Goal: Task Accomplishment & Management: Manage account settings

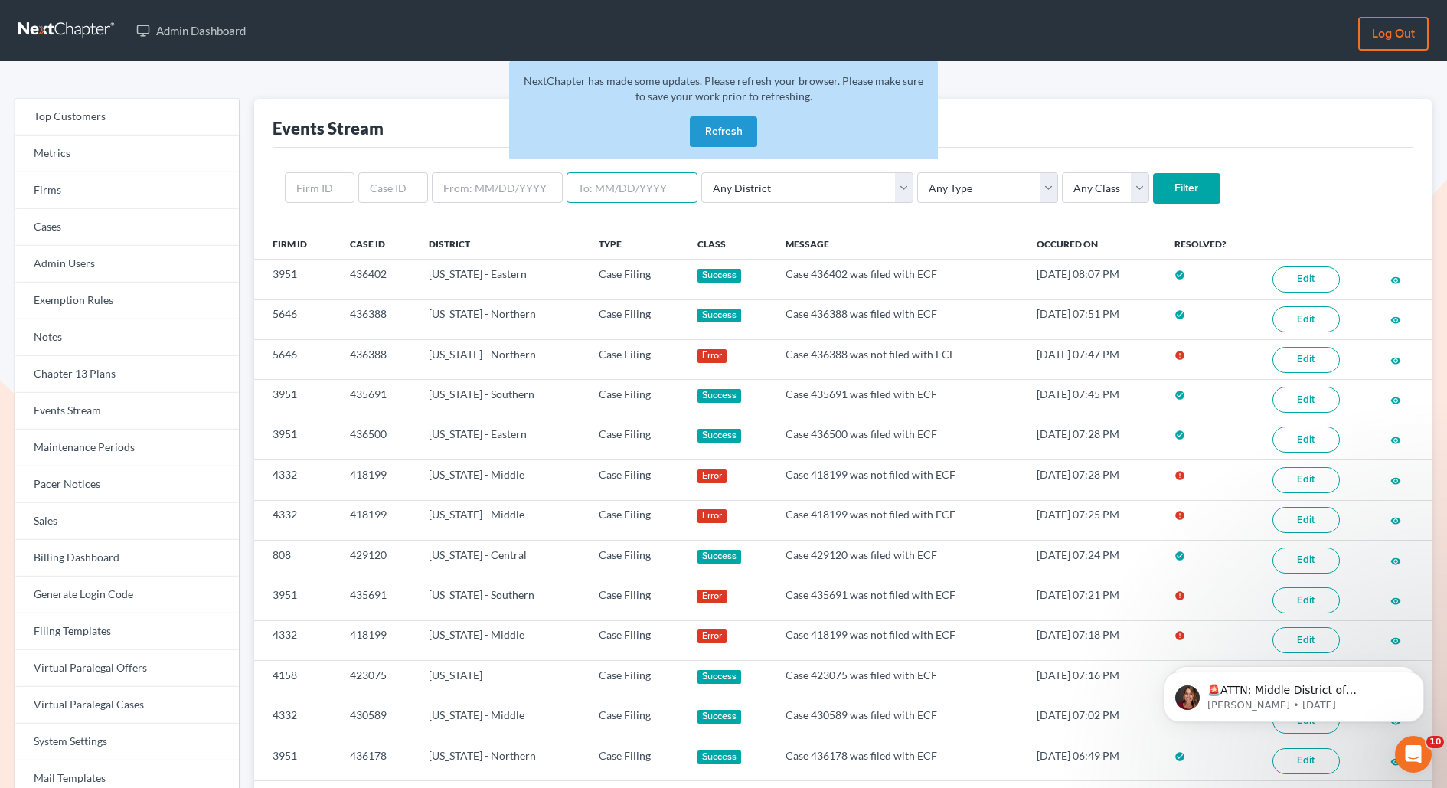
click at [571, 192] on input "text" at bounding box center [631, 187] width 131 height 31
click at [67, 713] on link "Virtual Paralegal Cases" at bounding box center [127, 705] width 224 height 37
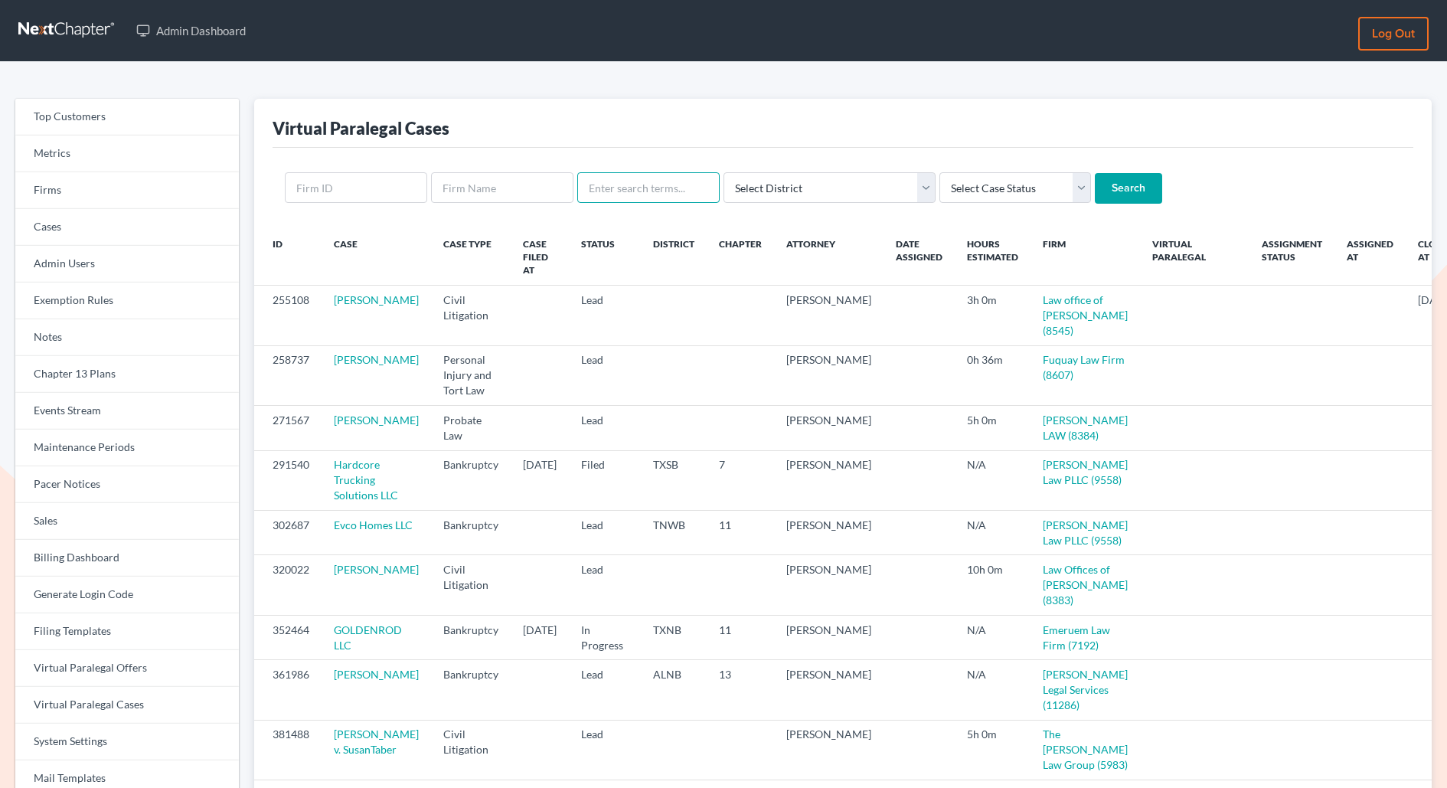
click at [647, 188] on input "text" at bounding box center [648, 187] width 142 height 31
paste input "[PERSON_NAME]"
type input "[PERSON_NAME]"
click at [1095, 173] on input "Search" at bounding box center [1128, 188] width 67 height 31
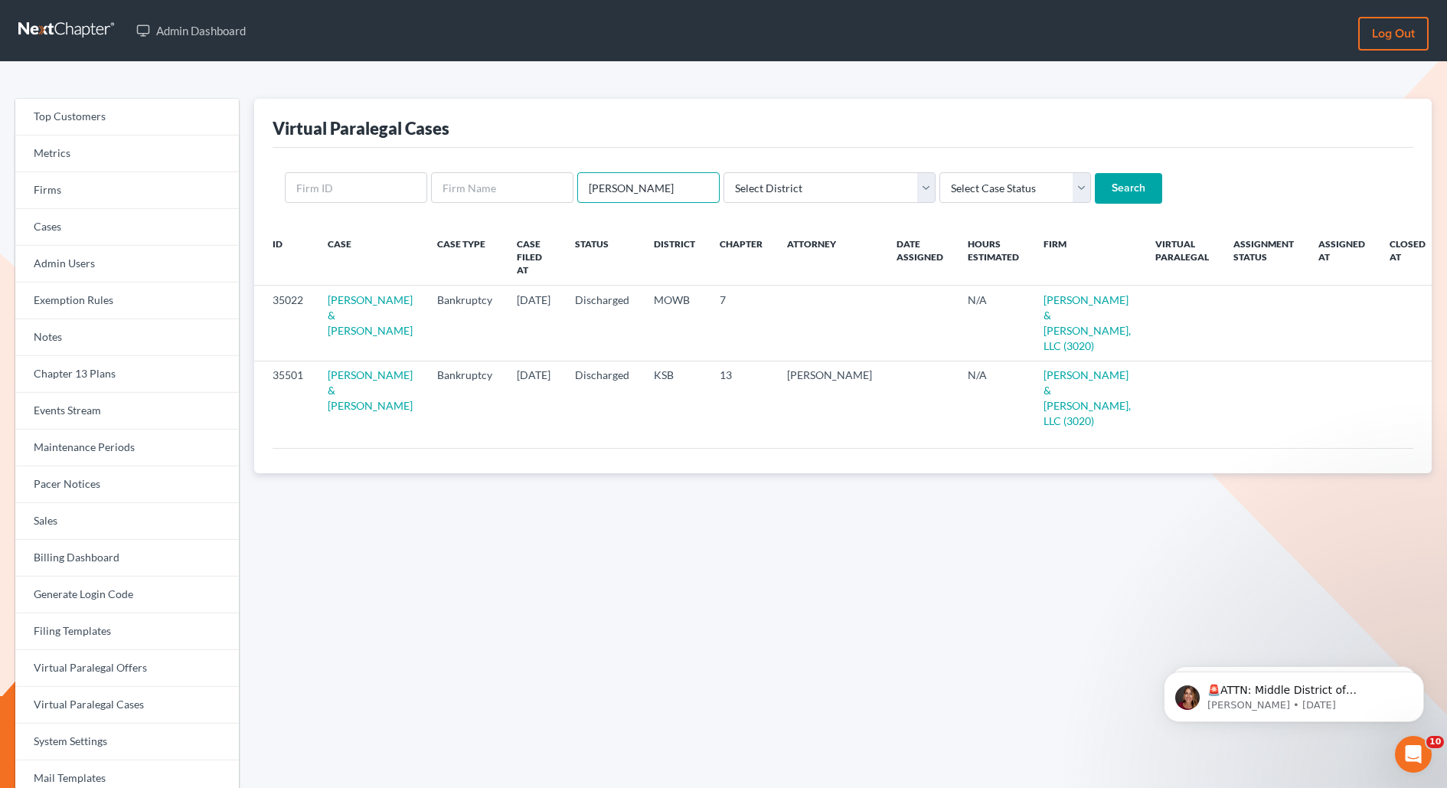
drag, startPoint x: 604, startPoint y: 190, endPoint x: 564, endPoint y: 187, distance: 39.9
click at [577, 188] on input "Dawn Bryan" at bounding box center [648, 187] width 142 height 31
click at [654, 186] on input "Dawn Bryan" at bounding box center [648, 187] width 142 height 31
type input "Dawn"
click at [1095, 173] on input "Search" at bounding box center [1128, 188] width 67 height 31
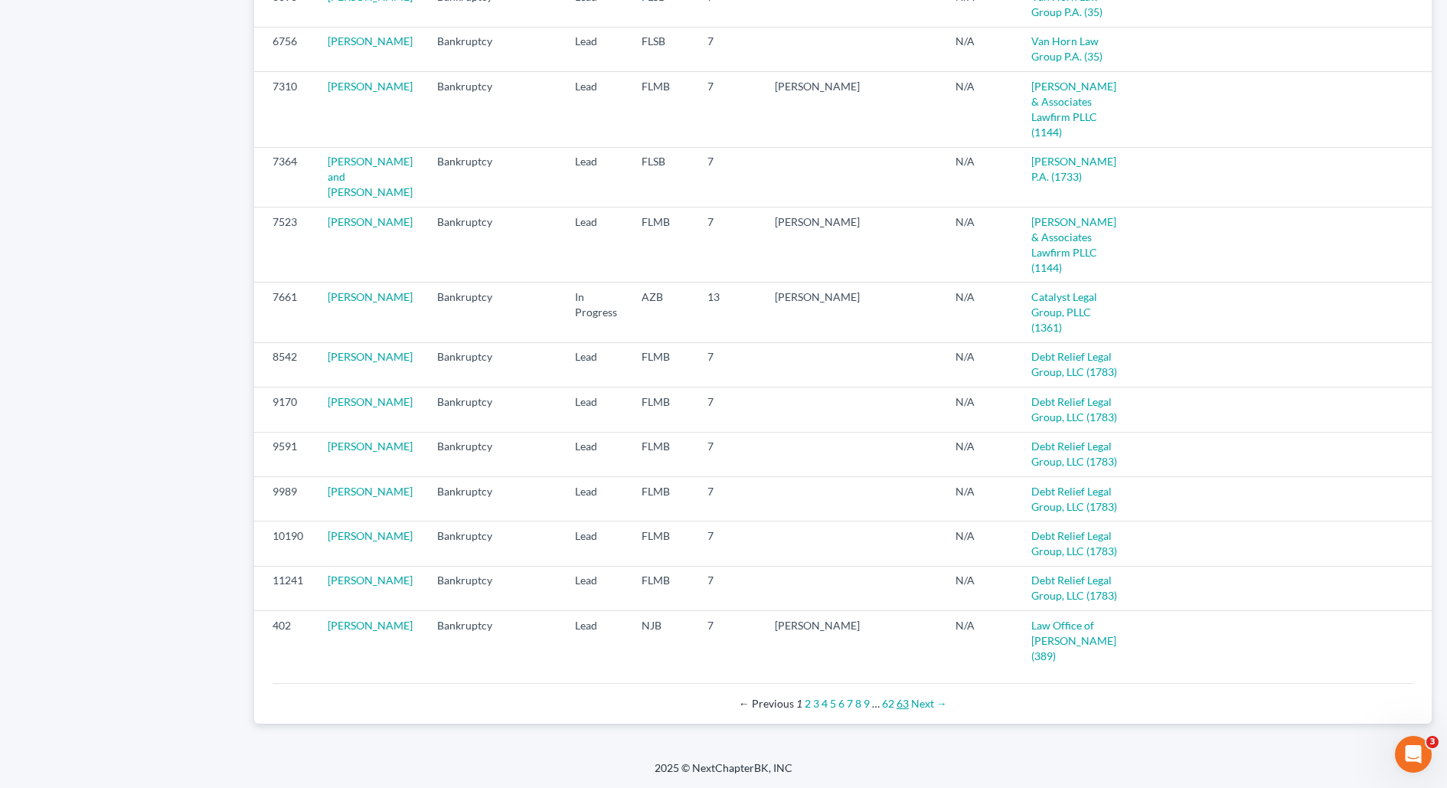
click at [904, 703] on link "63" at bounding box center [902, 703] width 12 height 13
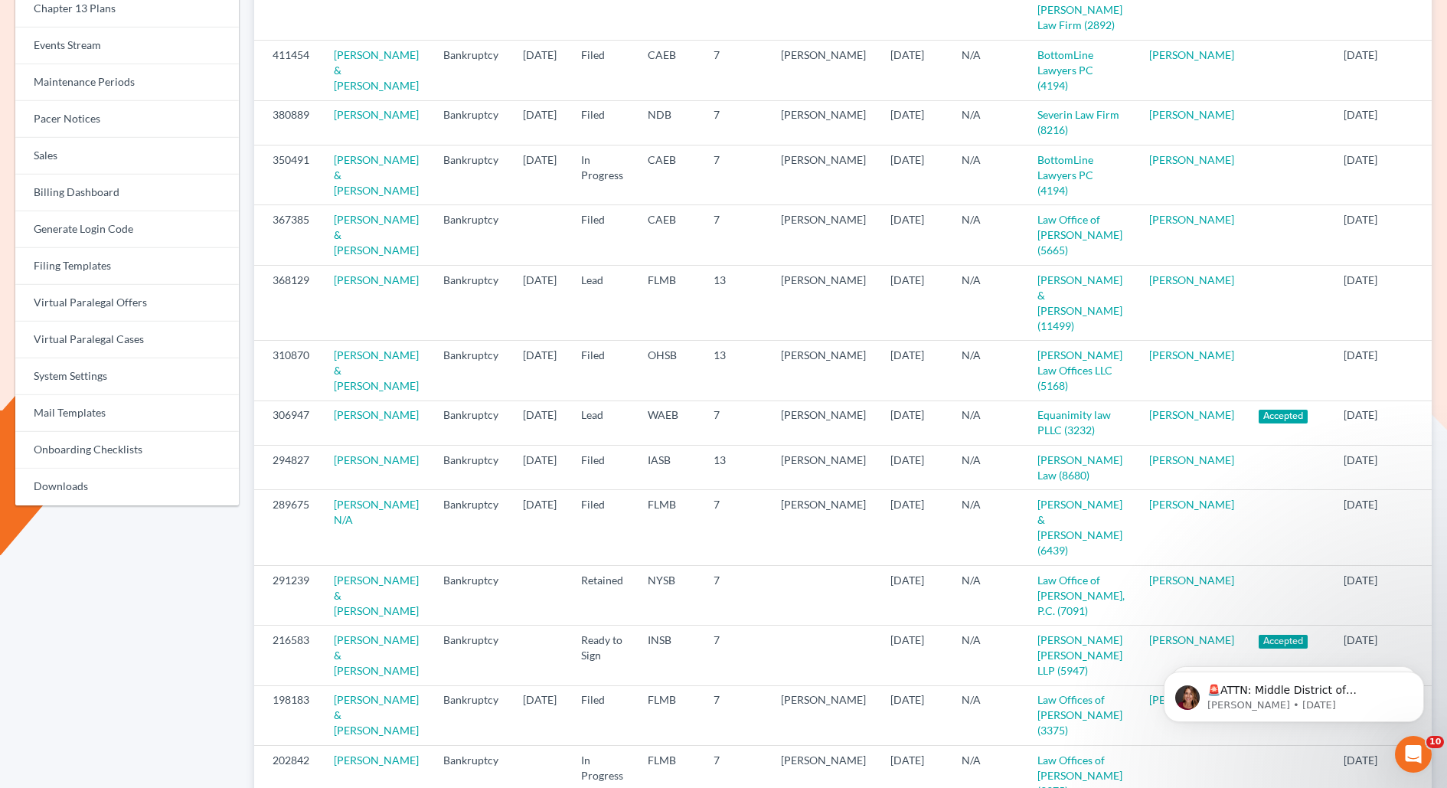
scroll to position [373, 0]
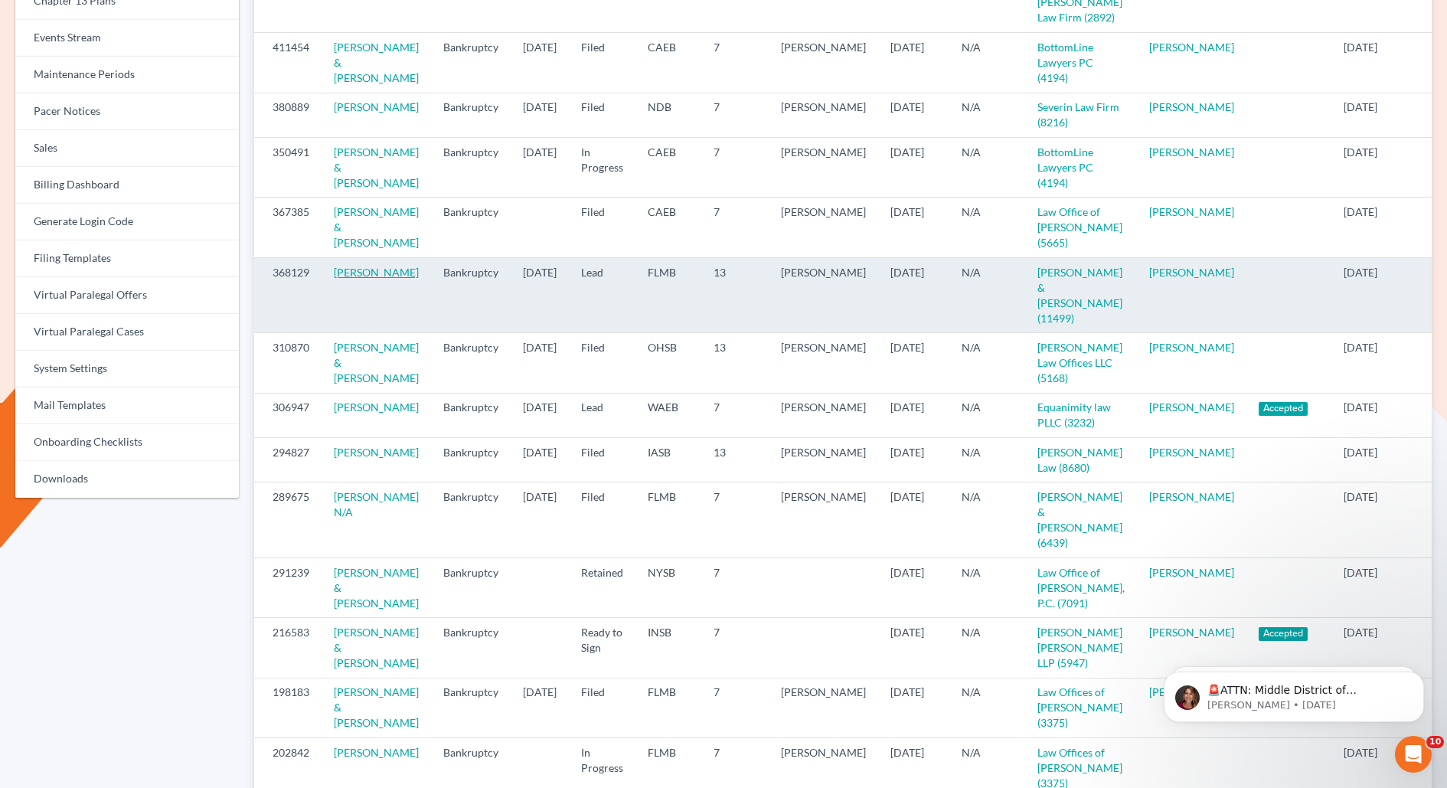
click at [354, 279] on link "Dawn Bryant" at bounding box center [376, 272] width 85 height 13
